Goal: Check status: Check status

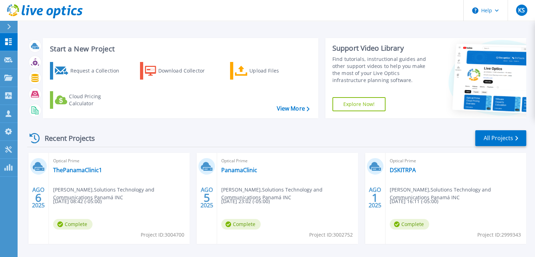
scroll to position [133, 0]
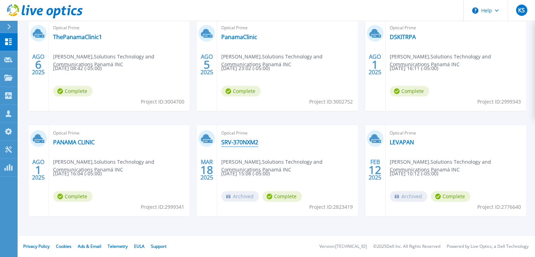
click at [245, 141] on link "SRV-370NXM2" at bounding box center [239, 142] width 37 height 7
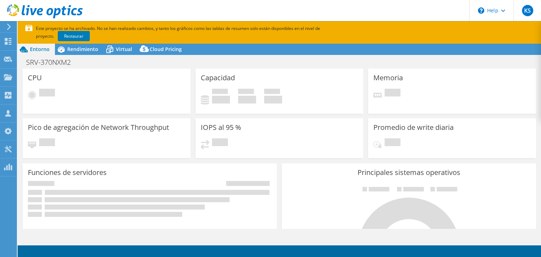
select select "USWest"
select select "USD"
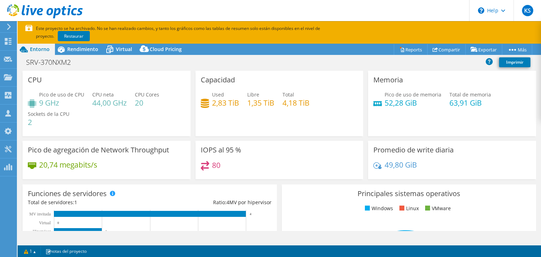
click at [10, 27] on use at bounding box center [9, 27] width 4 height 6
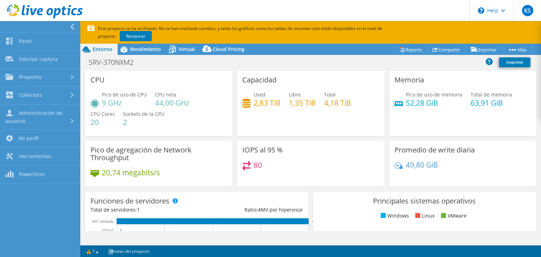
click at [75, 28] on div at bounding box center [74, 27] width 8 height 6
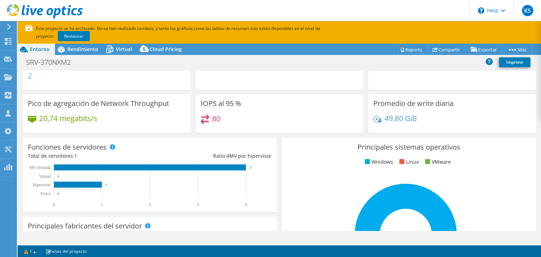
scroll to position [46, 0]
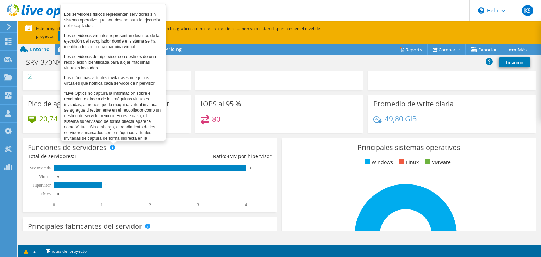
click at [113, 148] on span at bounding box center [112, 147] width 5 height 5
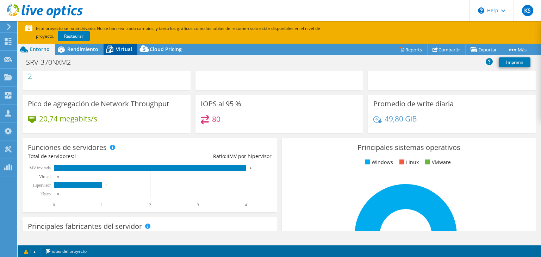
click at [120, 48] on span "Virtual" at bounding box center [124, 49] width 16 height 7
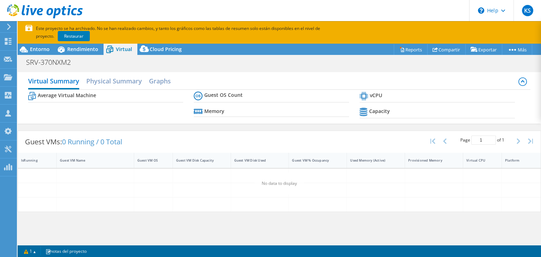
scroll to position [0, 0]
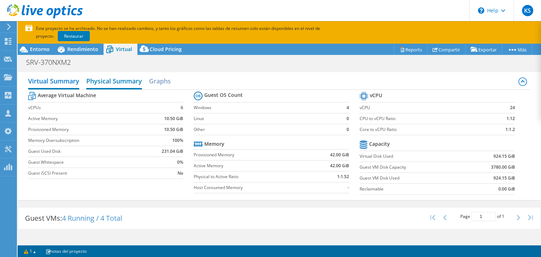
click at [114, 85] on h2 "Physical Summary" at bounding box center [114, 81] width 56 height 15
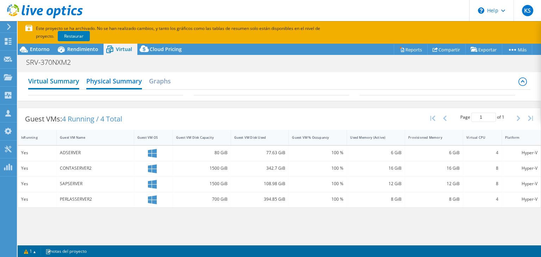
click at [74, 79] on h2 "Virtual Summary" at bounding box center [53, 81] width 51 height 15
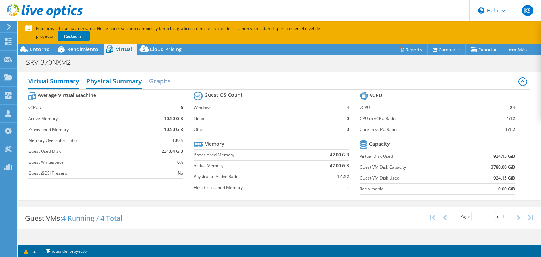
click at [95, 81] on h2 "Physical Summary" at bounding box center [114, 81] width 56 height 15
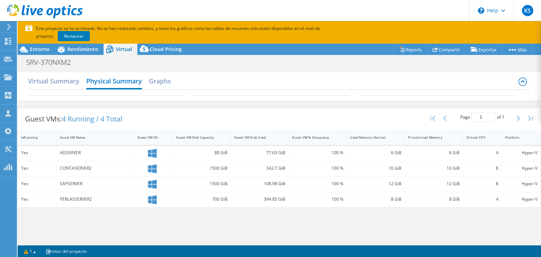
click at [23, 23] on div at bounding box center [41, 12] width 83 height 24
click at [33, 17] on icon at bounding box center [45, 11] width 76 height 14
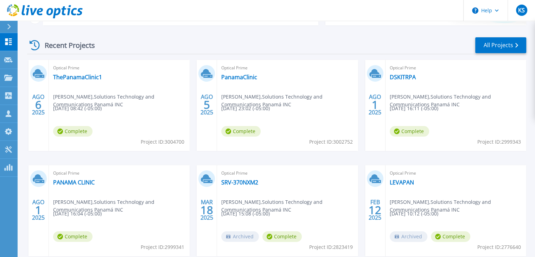
scroll to position [93, 0]
click at [405, 76] on link "DSKITRPA" at bounding box center [403, 76] width 26 height 7
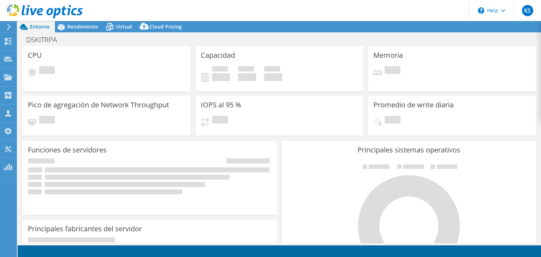
select select "USD"
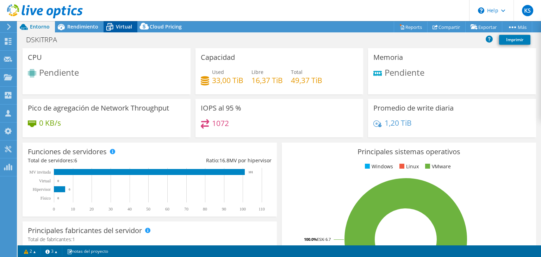
click at [129, 30] on div "Virtual" at bounding box center [120, 26] width 34 height 11
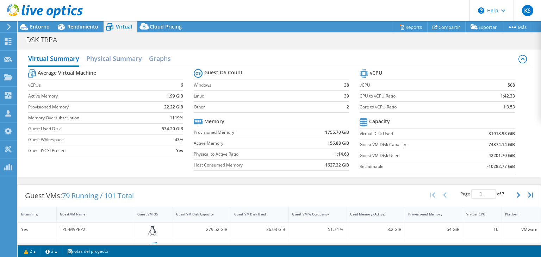
click at [34, 5] on icon at bounding box center [45, 11] width 76 height 14
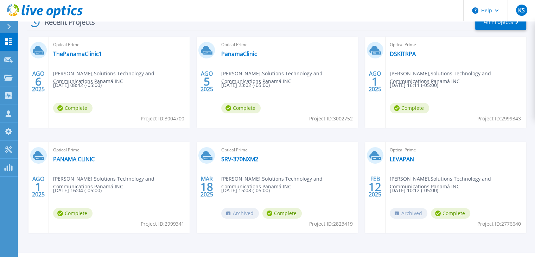
scroll to position [133, 0]
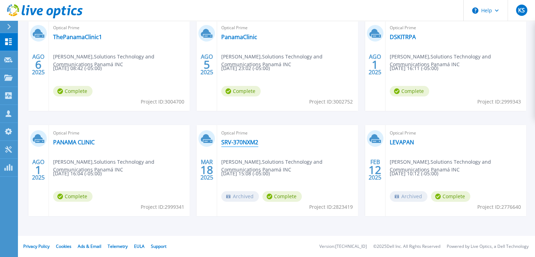
click at [247, 145] on link "SRV-370NXM2" at bounding box center [239, 142] width 37 height 7
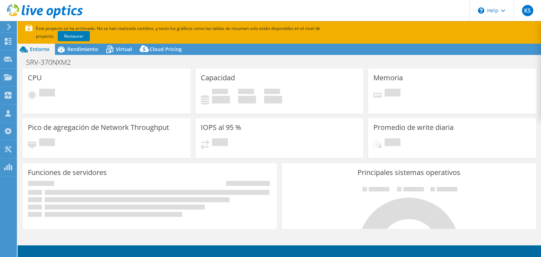
select select "USWest"
select select "USD"
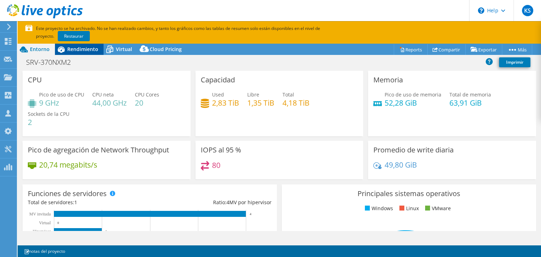
click at [87, 51] on span "Rendimiento" at bounding box center [82, 49] width 31 height 7
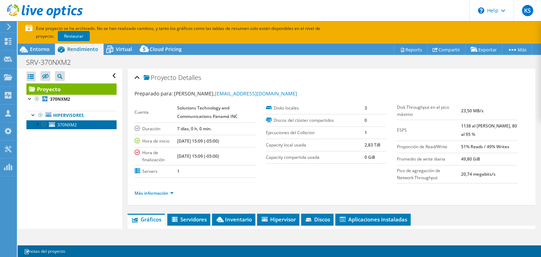
click at [61, 123] on span "370NXM2" at bounding box center [66, 125] width 19 height 6
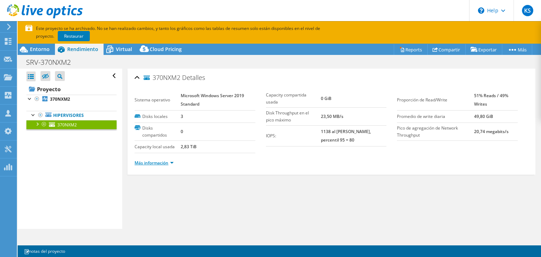
click at [173, 161] on link "Más información" at bounding box center [153, 163] width 39 height 6
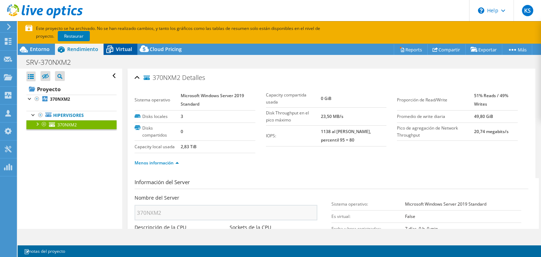
click at [124, 50] on span "Virtual" at bounding box center [124, 49] width 16 height 7
